Goal: Find specific fact: Find specific fact

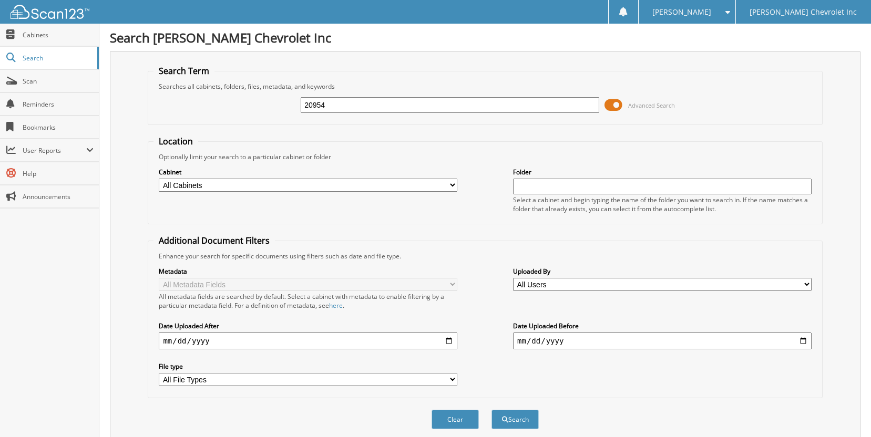
type input "20954"
click at [491, 410] on button "Search" at bounding box center [514, 419] width 47 height 19
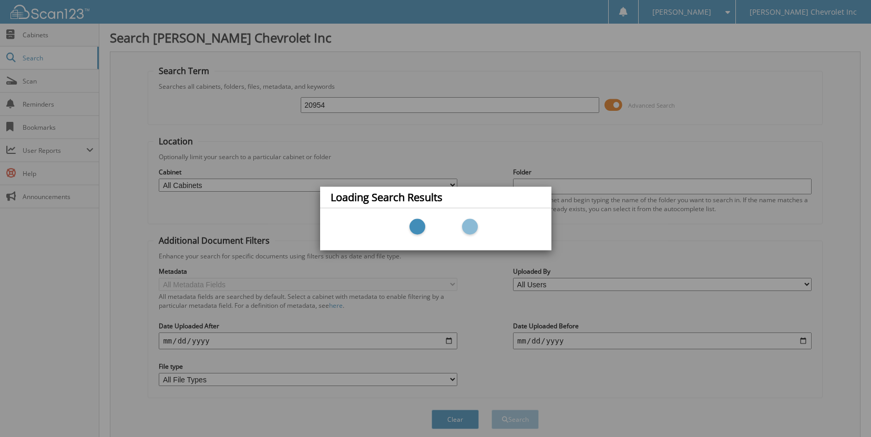
scroll to position [40, 0]
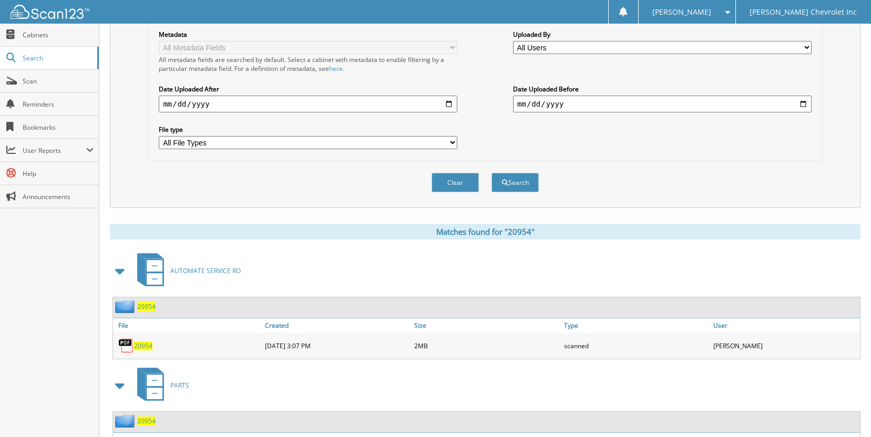
scroll to position [263, 0]
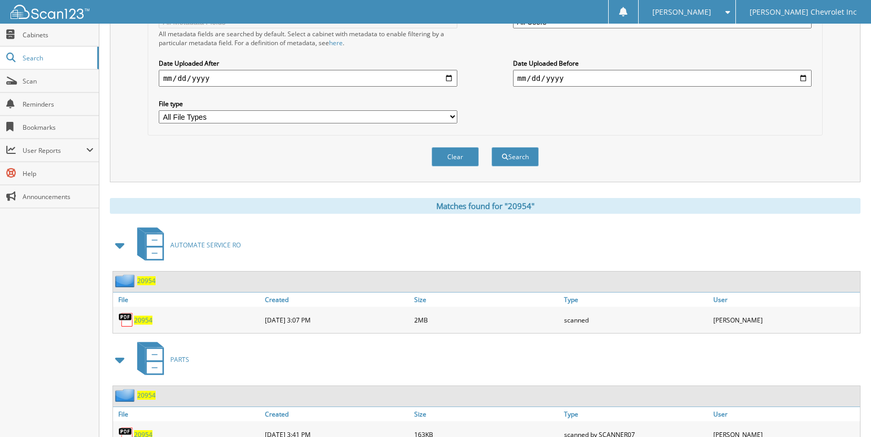
click at [146, 333] on div "20954 [DATE] 3:07 PM 2MB scanned" at bounding box center [486, 320] width 747 height 26
click at [148, 325] on div "20954" at bounding box center [187, 319] width 149 height 21
click at [147, 322] on span "20954" at bounding box center [143, 320] width 18 height 9
